Goal: Navigation & Orientation: Find specific page/section

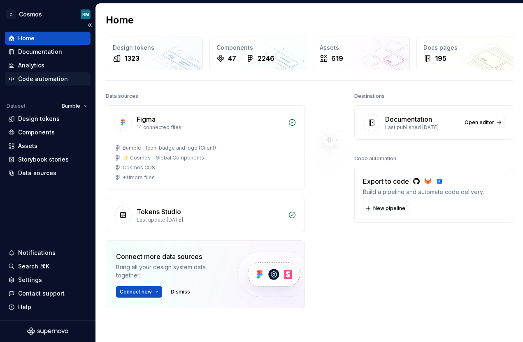
click at [40, 79] on div "Code automation" at bounding box center [43, 79] width 50 height 8
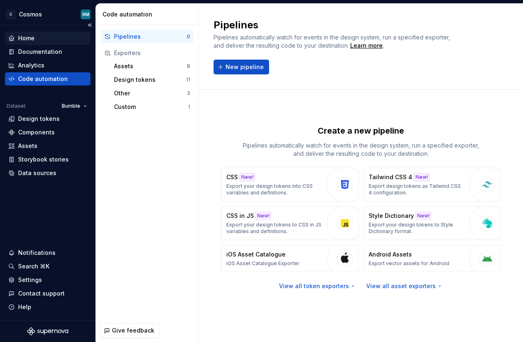
click at [36, 38] on div "Home" at bounding box center [47, 38] width 79 height 8
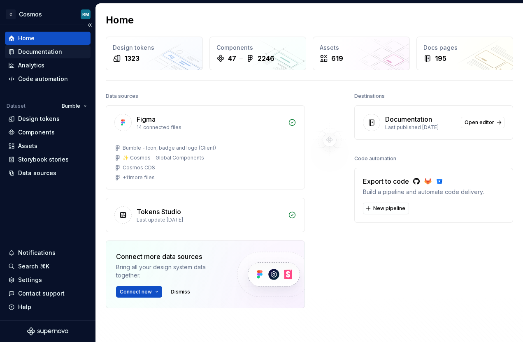
click at [40, 49] on div "Documentation" at bounding box center [40, 52] width 44 height 8
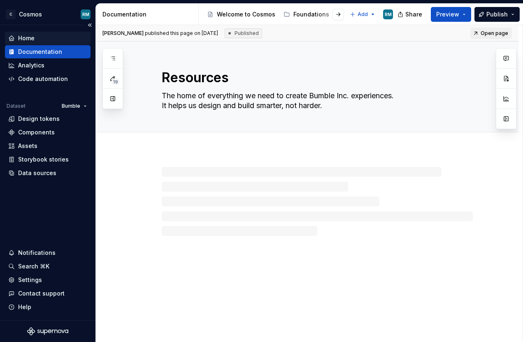
click at [35, 39] on div "Home" at bounding box center [47, 38] width 79 height 8
type textarea "*"
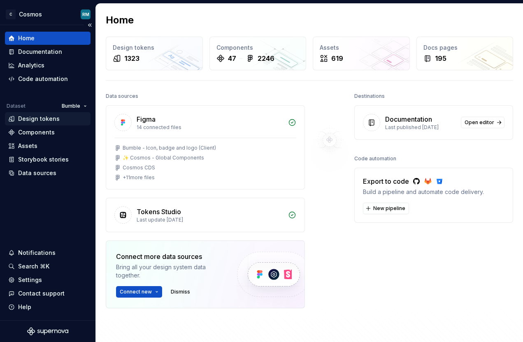
click at [30, 118] on div "Design tokens" at bounding box center [39, 119] width 42 height 8
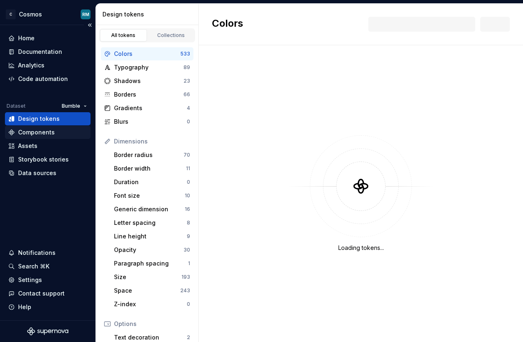
click at [32, 132] on div "Components" at bounding box center [36, 132] width 37 height 8
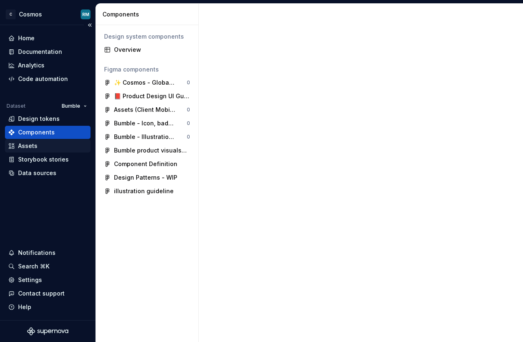
click at [35, 148] on div "Assets" at bounding box center [27, 146] width 19 height 8
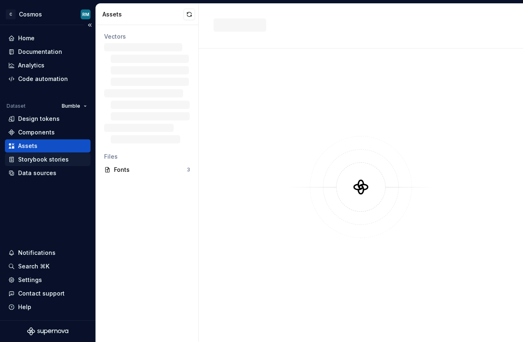
click at [33, 159] on div "Storybook stories" at bounding box center [43, 160] width 51 height 8
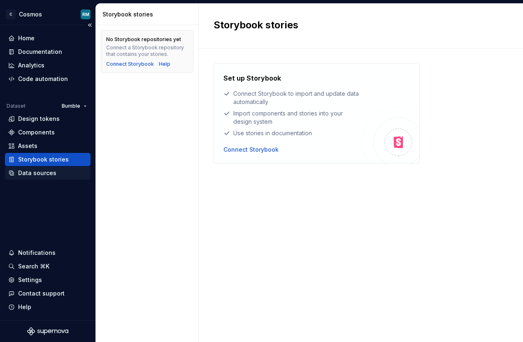
click at [32, 179] on div "Data sources" at bounding box center [48, 173] width 86 height 13
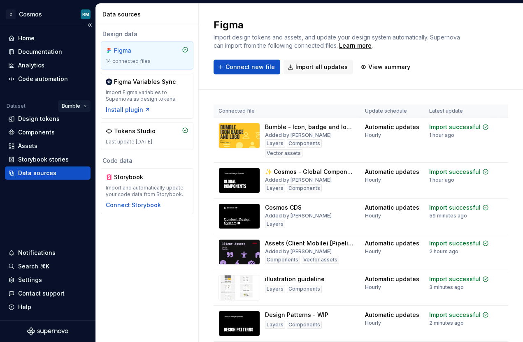
click at [66, 103] on html "C Cosmos RM Home Documentation Analytics Code automation Dataset Bumble Design …" at bounding box center [261, 171] width 523 height 342
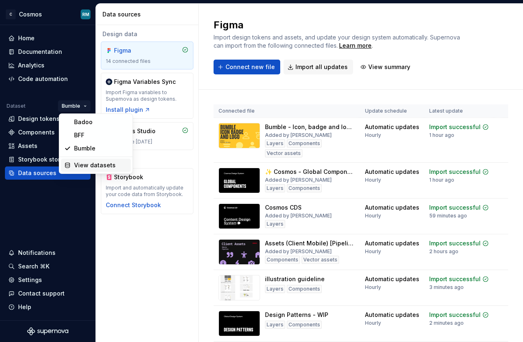
click at [77, 168] on div "View datasets" at bounding box center [101, 165] width 54 height 8
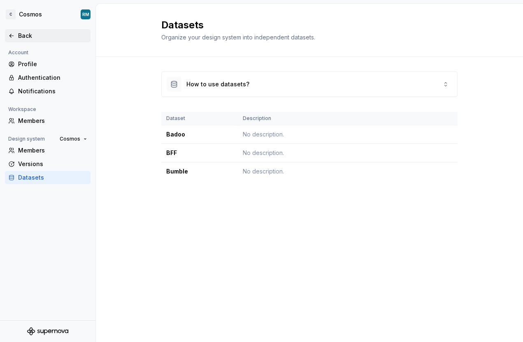
click at [18, 35] on div "Back" at bounding box center [47, 36] width 79 height 8
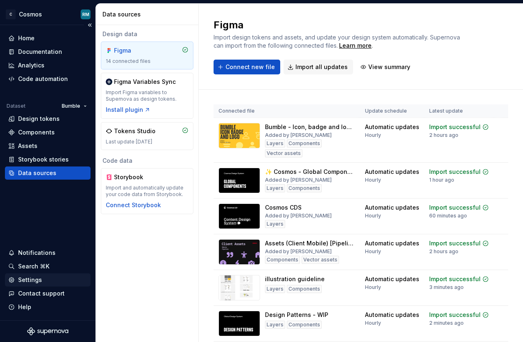
click at [43, 282] on div "Settings" at bounding box center [47, 280] width 79 height 8
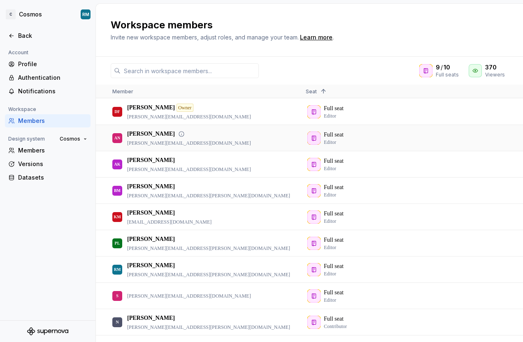
scroll to position [0, 0]
click at [273, 133] on div "AN [PERSON_NAME] [PERSON_NAME][EMAIL_ADDRESS][DOMAIN_NAME]" at bounding box center [202, 138] width 180 height 25
click at [41, 149] on div "Members" at bounding box center [52, 151] width 69 height 8
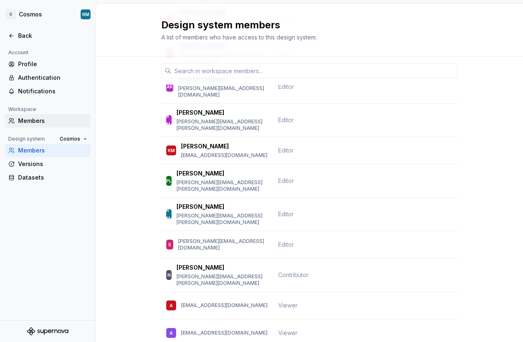
click at [38, 118] on div "Members" at bounding box center [52, 121] width 69 height 8
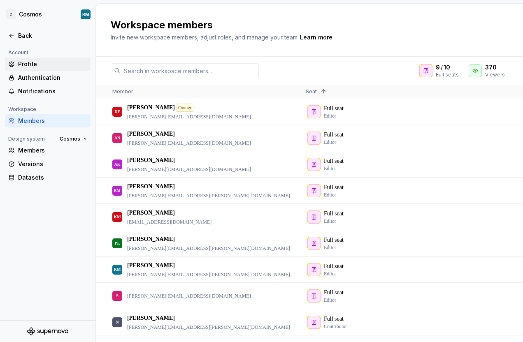
click at [29, 62] on div "Profile" at bounding box center [52, 64] width 69 height 8
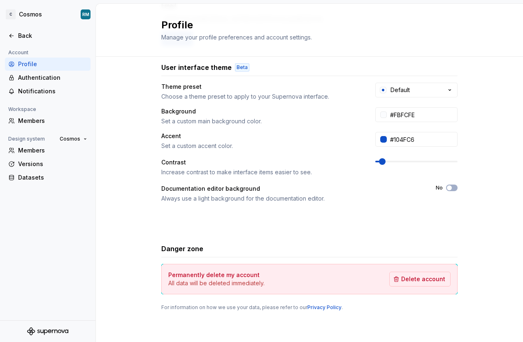
scroll to position [129, 0]
click at [49, 76] on div "Authentication" at bounding box center [52, 78] width 69 height 8
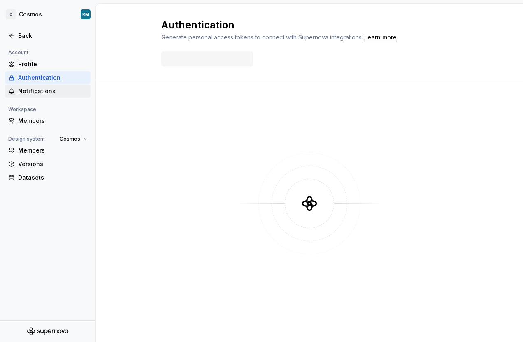
click at [49, 93] on div "Notifications" at bounding box center [52, 91] width 69 height 8
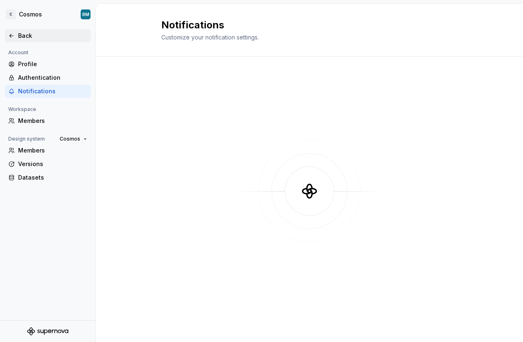
click at [15, 37] on div "Back" at bounding box center [47, 36] width 79 height 8
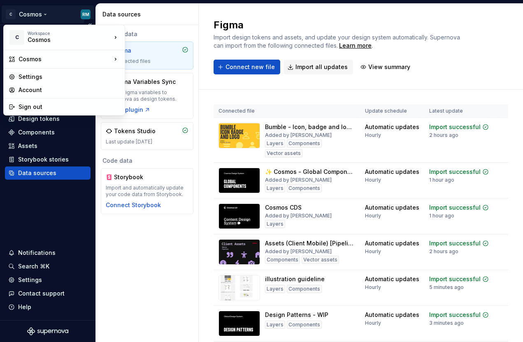
click at [31, 14] on html "C Cosmos RM Home Documentation Analytics Code automation Dataset Bumble Design …" at bounding box center [261, 171] width 523 height 342
click at [143, 277] on html "C Cosmos RM Home Documentation Analytics Code automation Dataset Bumble Design …" at bounding box center [261, 171] width 523 height 342
